Goal: Task Accomplishment & Management: Use online tool/utility

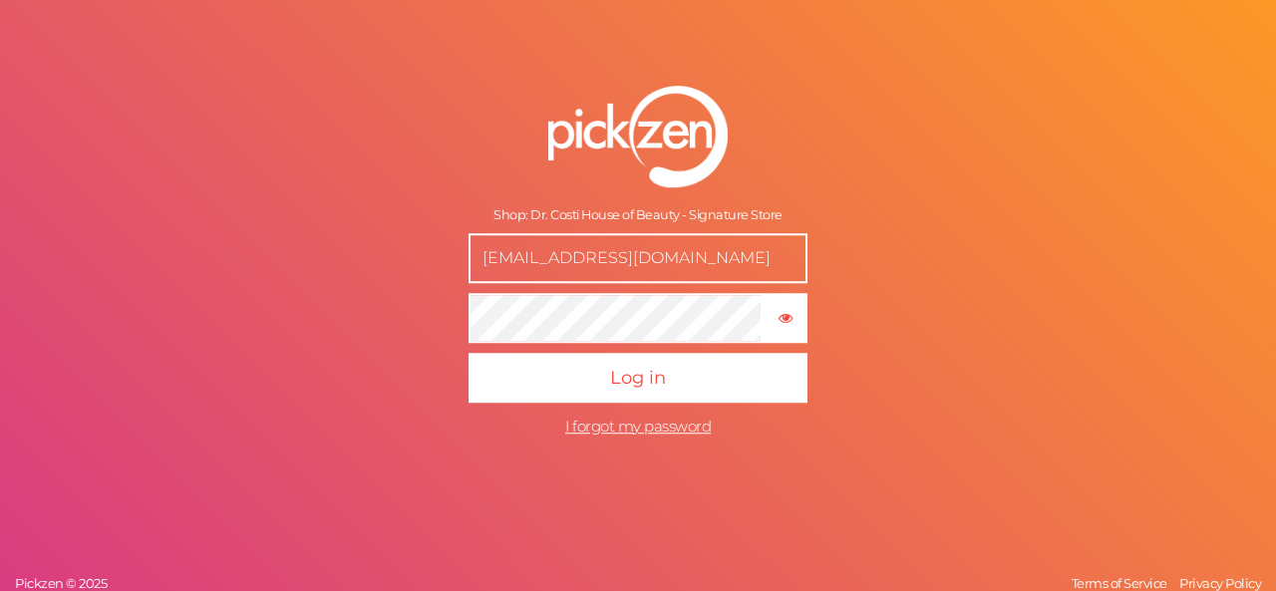
click at [601, 274] on input "[EMAIL_ADDRESS][DOMAIN_NAME]" at bounding box center [638, 258] width 339 height 50
type input "[EMAIL_ADDRESS][DOMAIN_NAME]"
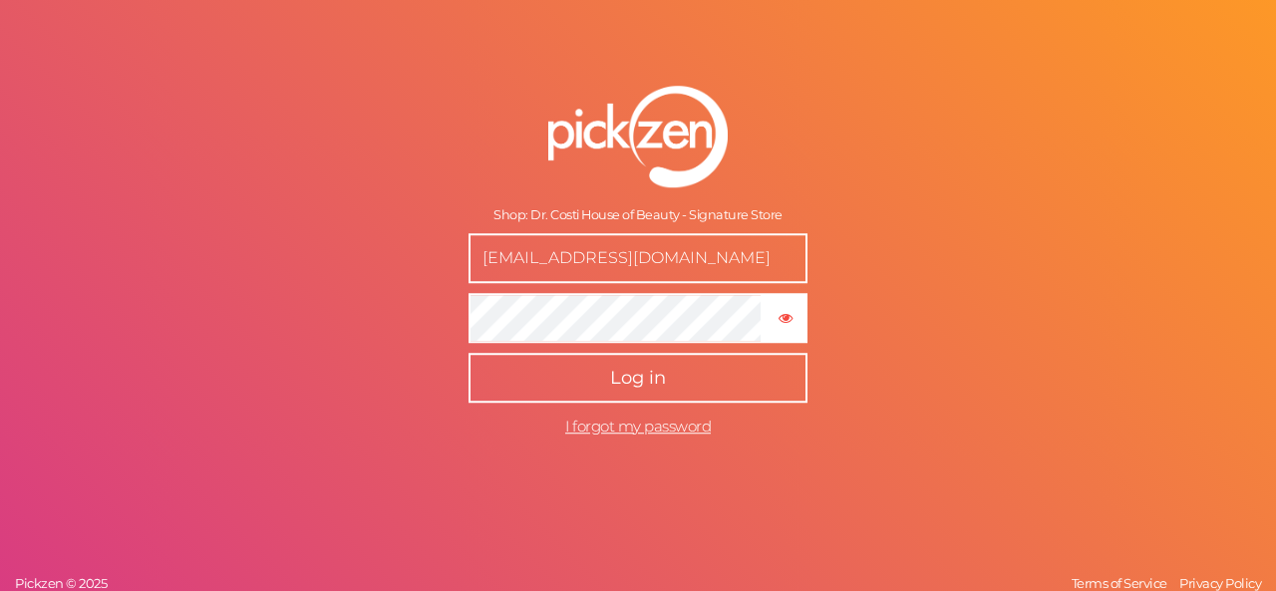
click at [635, 364] on button "Log in" at bounding box center [638, 378] width 339 height 50
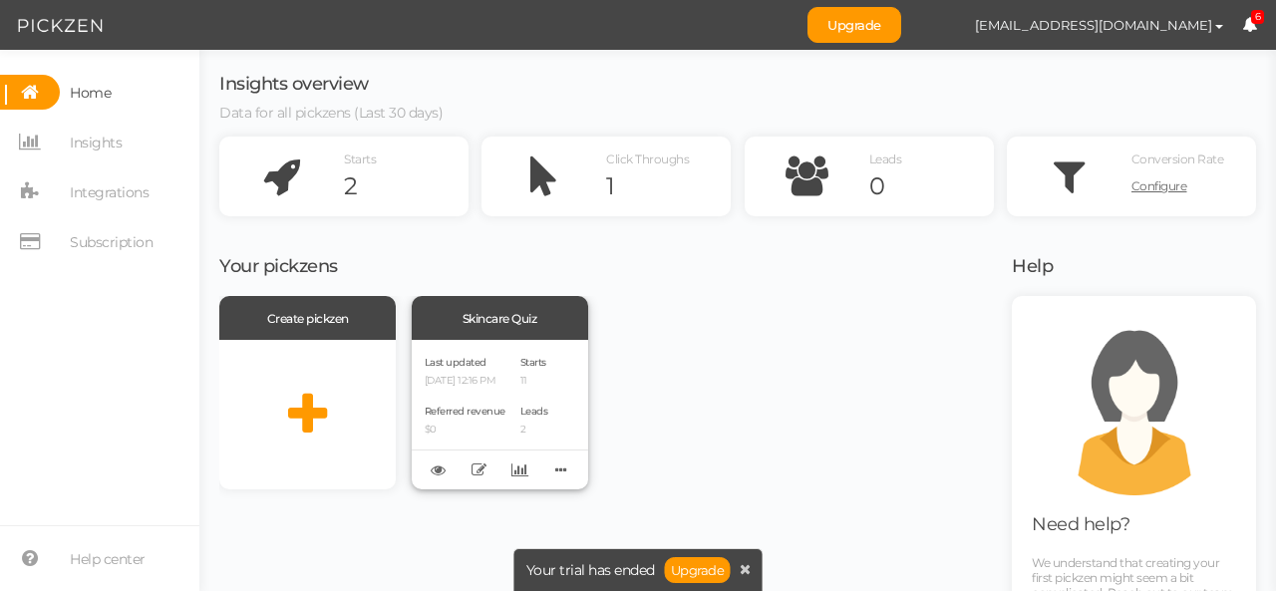
click at [534, 375] on p "11" at bounding box center [535, 381] width 28 height 13
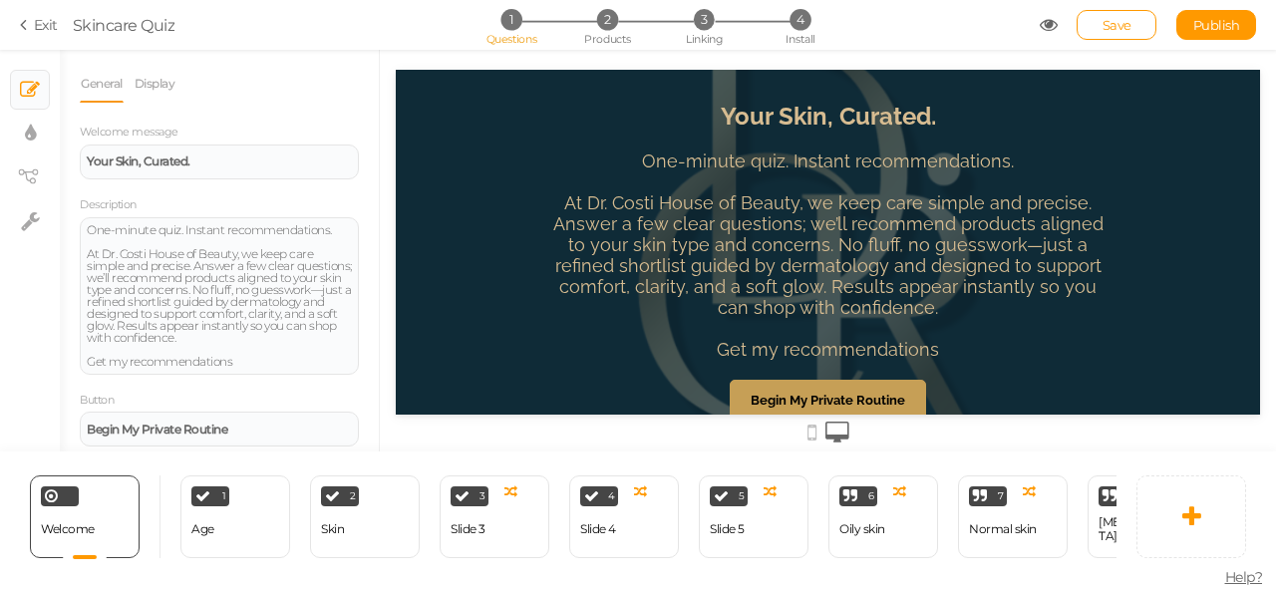
click at [767, 399] on strong "Begin My Private Routine" at bounding box center [828, 400] width 155 height 15
click at [792, 389] on link "Begin My Private Routine" at bounding box center [828, 400] width 196 height 40
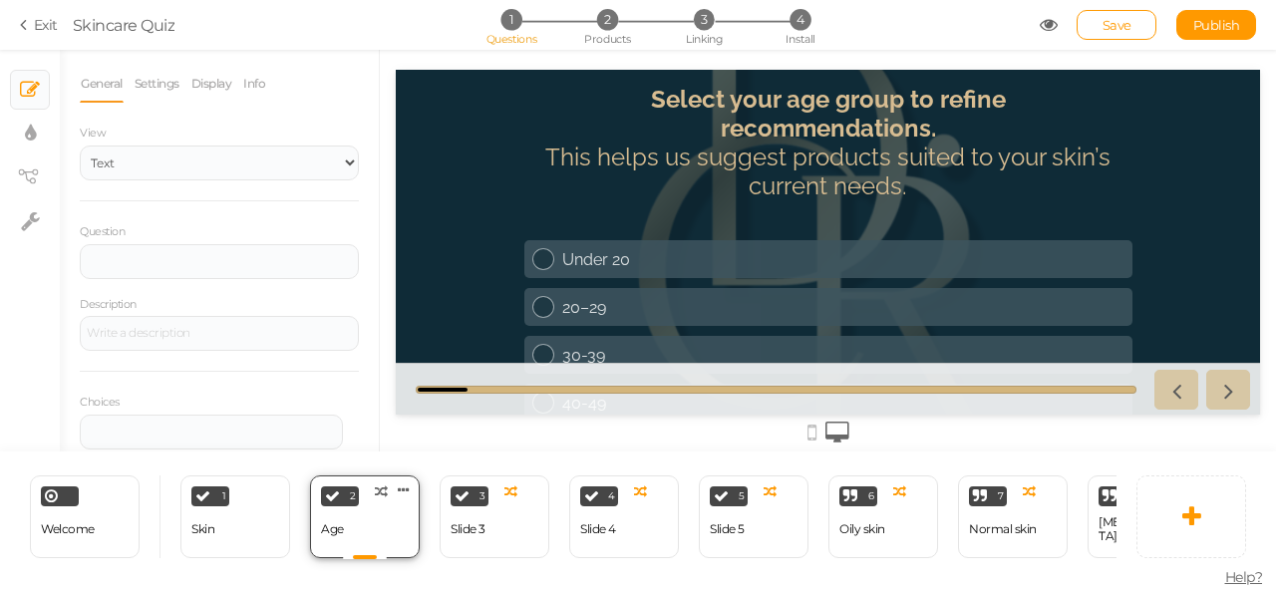
click at [193, 540] on div "1 Skin × Define the conditions to show this slide. Clone Change type Delete" at bounding box center [235, 517] width 110 height 83
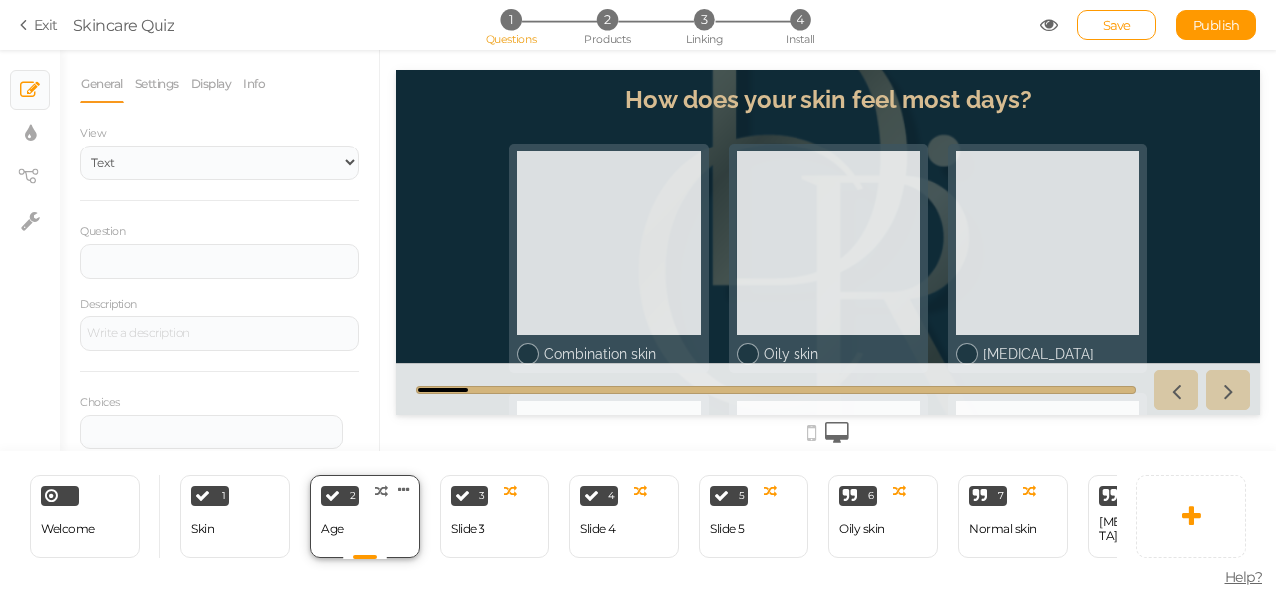
select select "2"
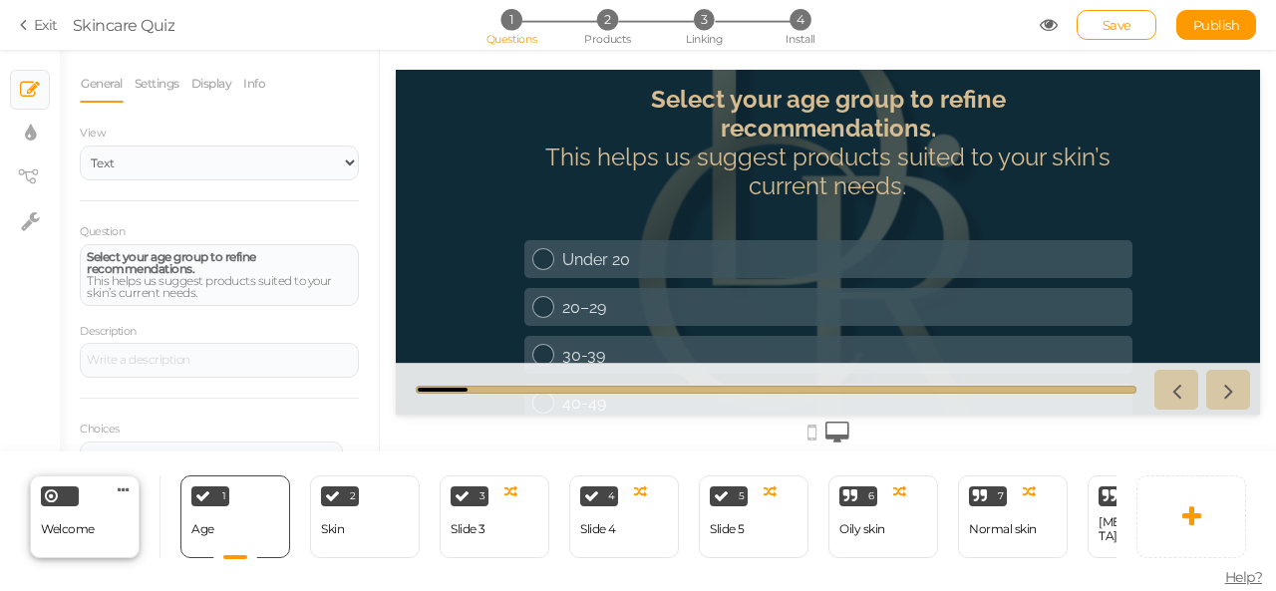
click at [130, 539] on div "Welcome Delete" at bounding box center [85, 517] width 110 height 83
